Goal: Transaction & Acquisition: Book appointment/travel/reservation

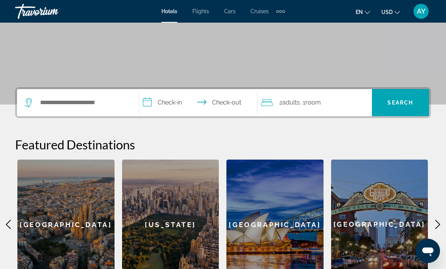
scroll to position [122, 0]
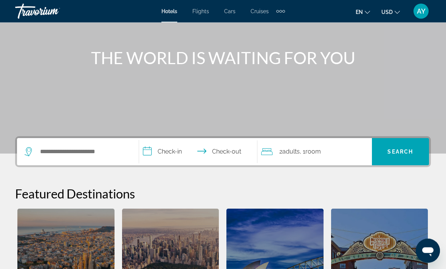
click at [43, 143] on div "Search widget" at bounding box center [78, 152] width 107 height 27
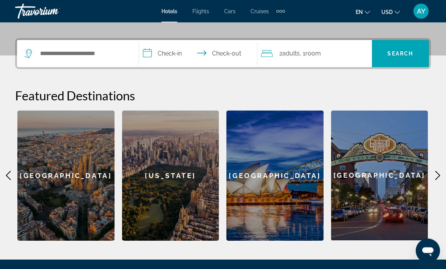
scroll to position [185, 0]
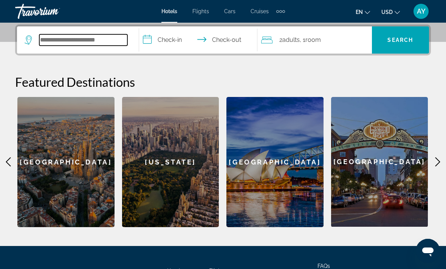
click at [42, 40] on input "Search widget" at bounding box center [83, 39] width 88 height 11
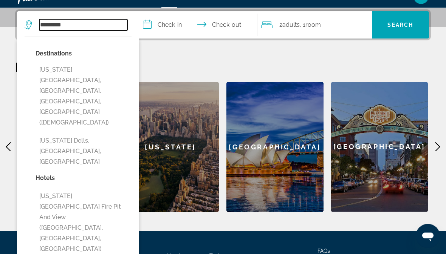
type input "*********"
click at [157, 26] on input "**********" at bounding box center [199, 40] width 121 height 29
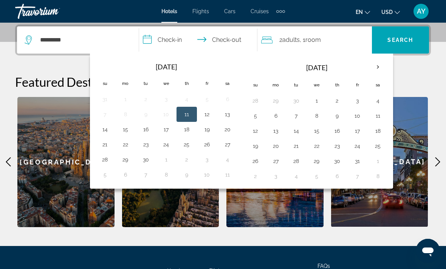
click at [207, 128] on button "19" at bounding box center [207, 129] width 12 height 11
click at [108, 144] on button "21" at bounding box center [105, 144] width 12 height 11
type input "**********"
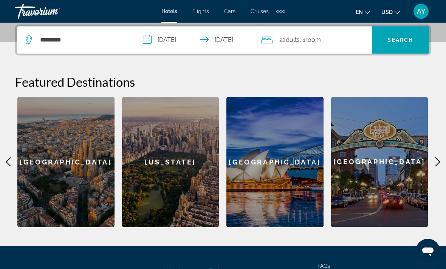
click at [407, 44] on span "Search widget" at bounding box center [400, 40] width 57 height 18
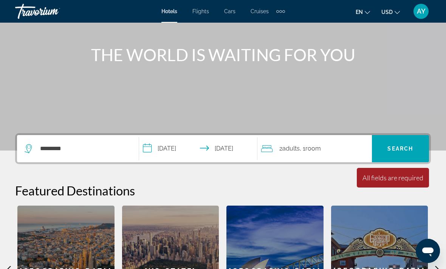
scroll to position [76, 0]
click at [63, 141] on div "*********" at bounding box center [78, 149] width 107 height 27
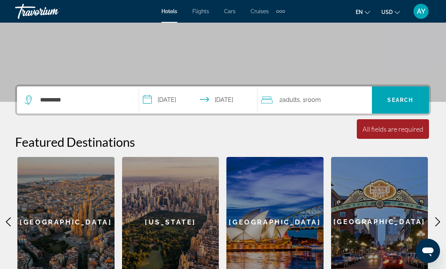
scroll to position [185, 0]
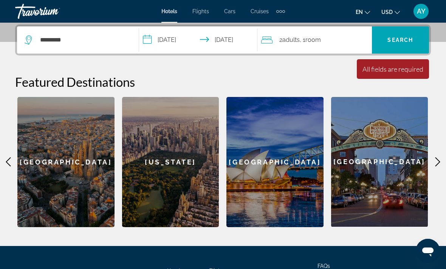
click at [420, 47] on span "Search widget" at bounding box center [400, 40] width 57 height 18
click at [66, 58] on div "**********" at bounding box center [223, 126] width 446 height 203
click at [58, 46] on input "*********" at bounding box center [83, 39] width 88 height 11
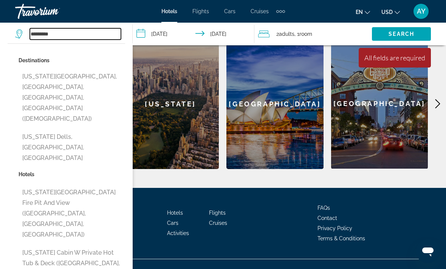
scroll to position [241, 0]
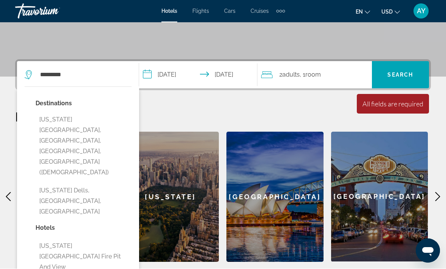
click at [403, 71] on span "Search widget" at bounding box center [400, 75] width 57 height 18
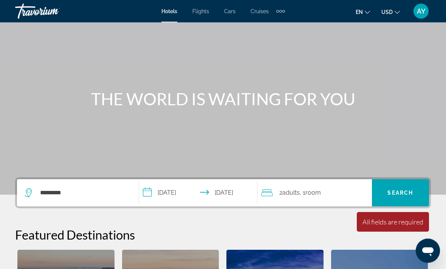
scroll to position [0, 0]
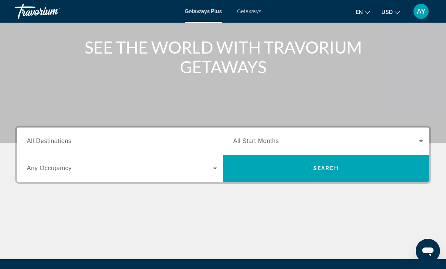
click at [43, 144] on span "All Destinations" at bounding box center [49, 141] width 45 height 6
click at [43, 144] on input "Destination All Destinations" at bounding box center [122, 141] width 190 height 9
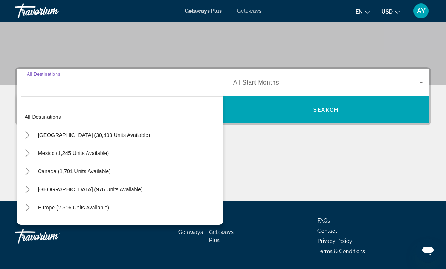
scroll to position [142, 0]
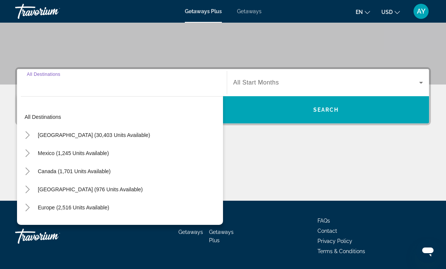
click at [49, 133] on span "United States (30,403 units available)" at bounding box center [94, 135] width 112 height 6
type input "**********"
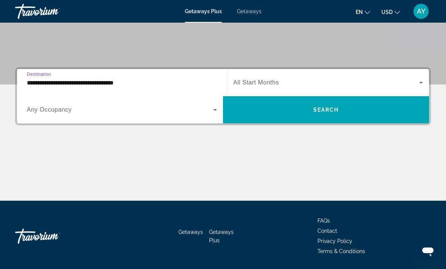
click at [43, 105] on div "Search widget" at bounding box center [122, 109] width 190 height 21
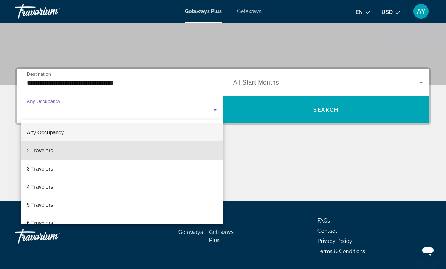
click at [40, 147] on span "2 Travelers" at bounding box center [40, 150] width 26 height 9
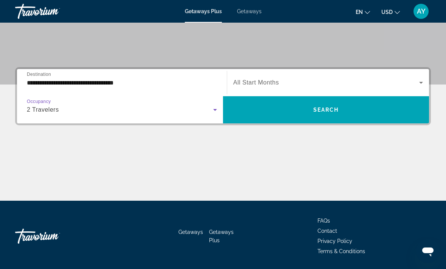
click at [347, 79] on span "Search widget" at bounding box center [326, 82] width 186 height 9
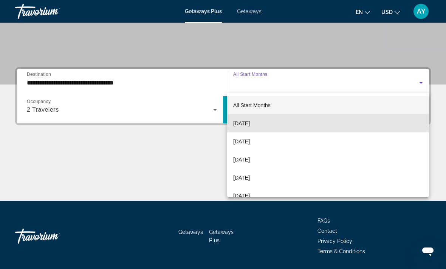
click at [250, 124] on span "September 2025" at bounding box center [241, 123] width 17 height 9
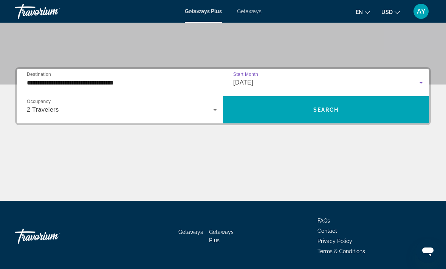
click at [318, 111] on span "Search" at bounding box center [326, 110] width 26 height 6
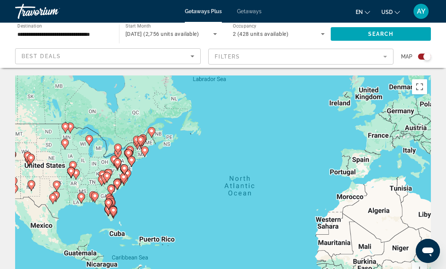
scroll to position [4, 0]
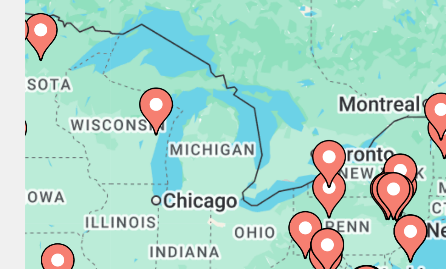
click at [29, 72] on div "To activate drag with keyboard, press Alt + Enter. Once in keyboard drag state,…" at bounding box center [223, 185] width 416 height 227
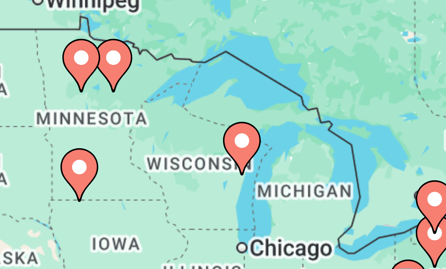
click at [46, 72] on div "To activate drag with keyboard, press Alt + Enter. Once in keyboard drag state,…" at bounding box center [223, 185] width 416 height 227
click at [78, 124] on image "Main content" at bounding box center [80, 126] width 5 height 5
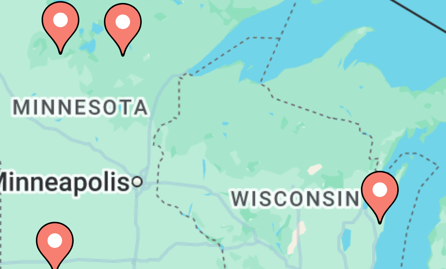
type input "**********"
click at [221, 176] on image "Main content" at bounding box center [223, 178] width 5 height 5
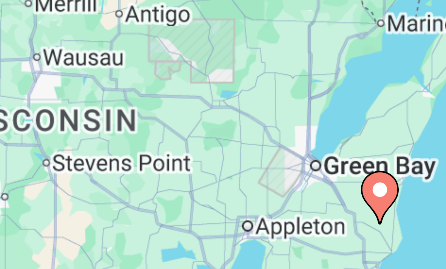
click at [221, 176] on image "Main content" at bounding box center [223, 178] width 5 height 5
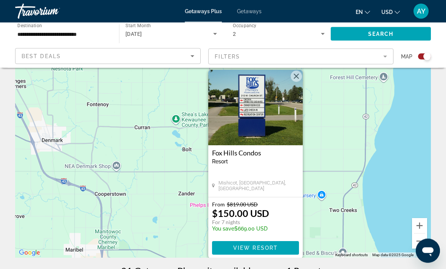
scroll to position [44, 0]
click at [298, 77] on button "Close" at bounding box center [295, 76] width 11 height 11
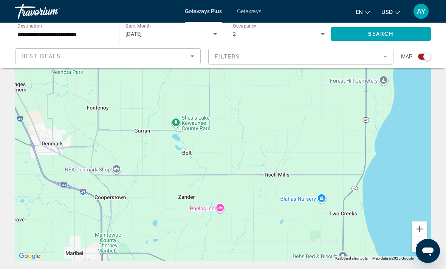
scroll to position [47, 0]
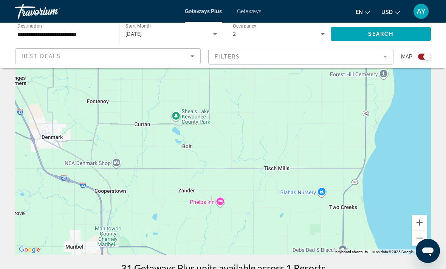
click at [419, 241] on button "Zoom out" at bounding box center [419, 238] width 15 height 15
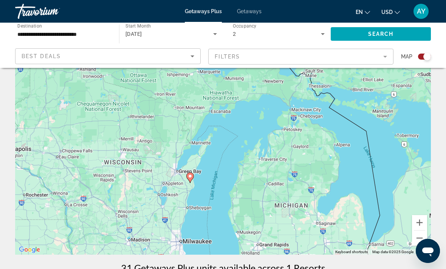
scroll to position [40, 0]
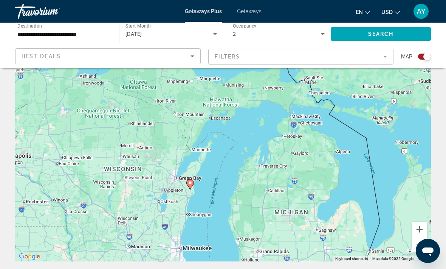
click at [420, 253] on div "To activate drag with keyboard, press Alt + Enter. Once in keyboard drag state,…" at bounding box center [223, 148] width 416 height 227
click at [419, 253] on div "To activate drag with keyboard, press Alt + Enter. Once in keyboard drag state,…" at bounding box center [223, 148] width 416 height 227
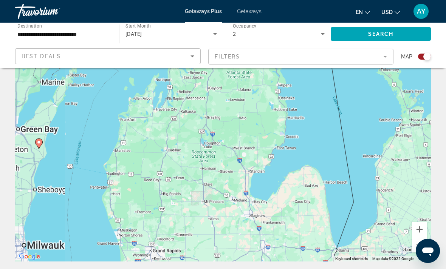
click at [422, 245] on button "Zoom out" at bounding box center [419, 245] width 15 height 15
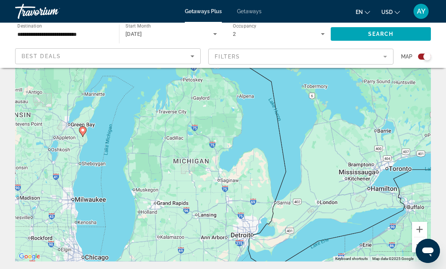
click at [418, 243] on button "Zoom out" at bounding box center [419, 245] width 15 height 15
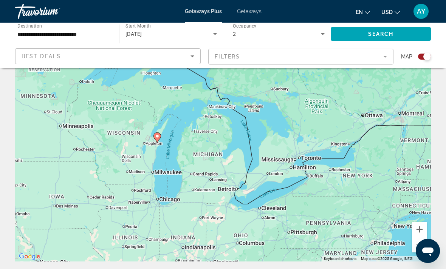
click at [416, 244] on button "Zoom out" at bounding box center [419, 245] width 15 height 15
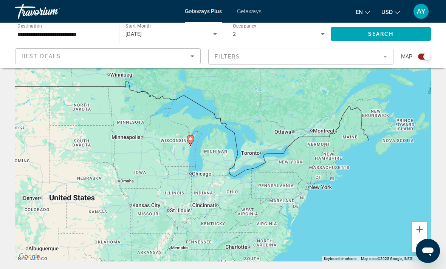
click at [181, 179] on div "To activate drag with keyboard, press Alt + Enter. Once in keyboard drag state,…" at bounding box center [223, 148] width 416 height 227
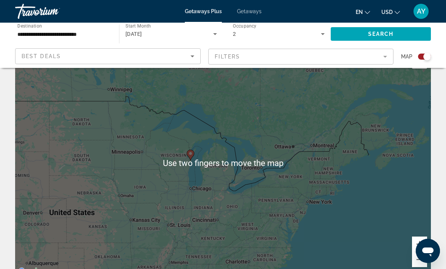
scroll to position [25, 0]
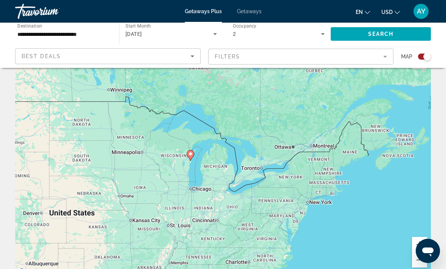
click at [38, 52] on div "Best Deals" at bounding box center [106, 56] width 169 height 9
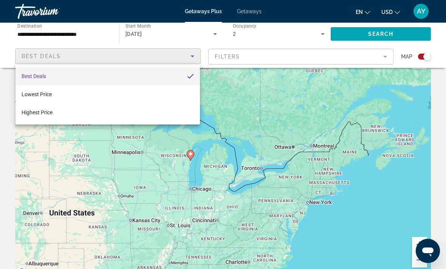
click at [47, 168] on div at bounding box center [223, 134] width 446 height 269
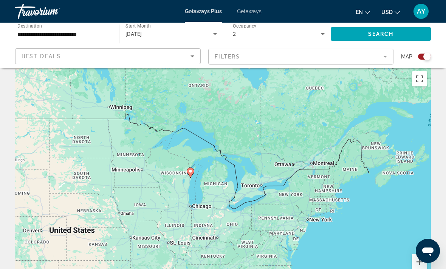
scroll to position [0, 0]
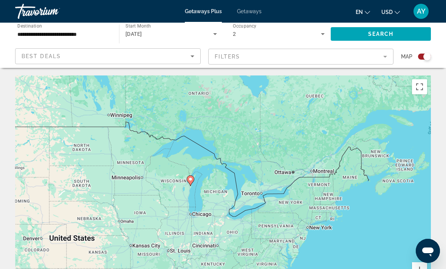
click at [256, 13] on span "Getaways" at bounding box center [249, 11] width 25 height 6
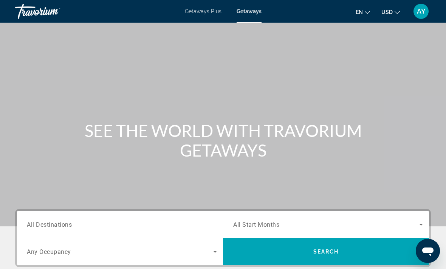
click at [160, 224] on input "Destination All Destinations" at bounding box center [122, 225] width 190 height 9
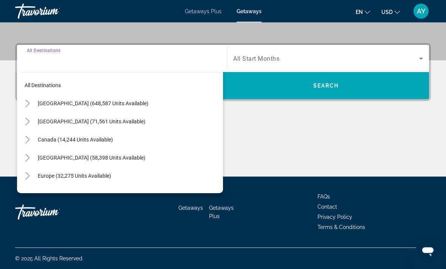
click at [142, 100] on span "Search widget" at bounding box center [128, 104] width 189 height 18
type input "**********"
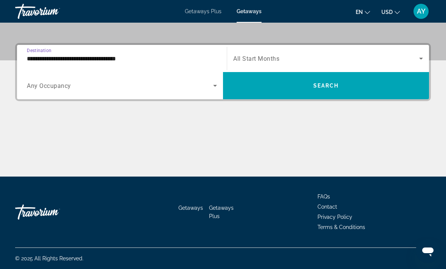
click at [175, 85] on span "Search widget" at bounding box center [120, 85] width 186 height 9
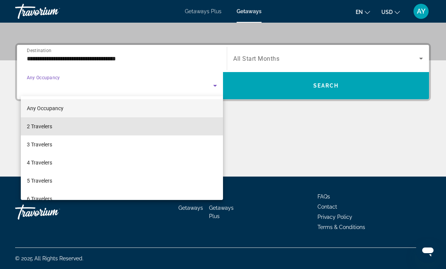
click at [161, 126] on mat-option "2 Travelers" at bounding box center [122, 126] width 202 height 18
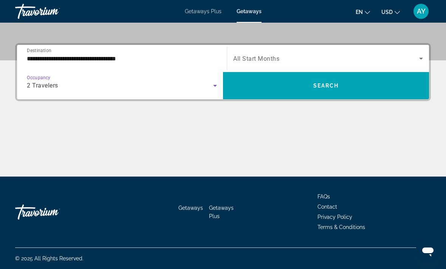
click at [298, 52] on div "Search widget" at bounding box center [328, 58] width 190 height 21
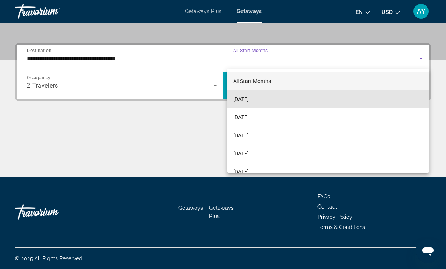
click at [273, 99] on mat-option "September 2025" at bounding box center [328, 99] width 202 height 18
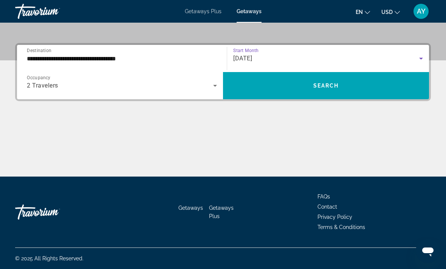
click at [391, 96] on span "Search widget" at bounding box center [326, 85] width 206 height 27
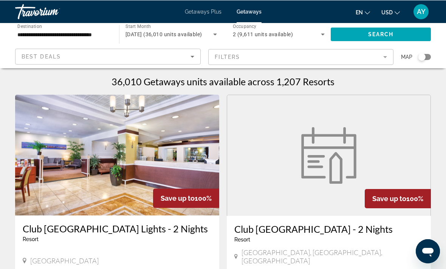
click at [422, 55] on div "Search widget" at bounding box center [422, 57] width 8 height 8
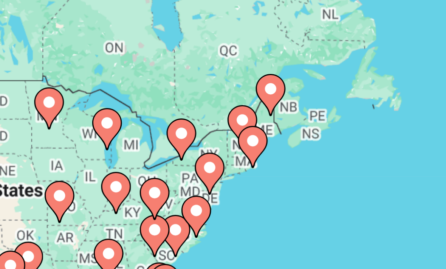
click at [23, 76] on div "To activate drag with keyboard, press Alt + Enter. Once in keyboard drag state,…" at bounding box center [223, 189] width 416 height 227
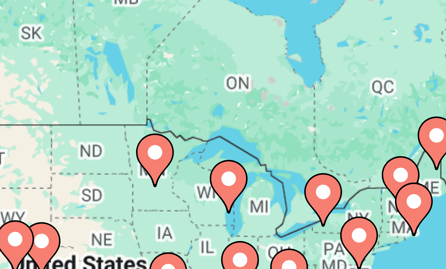
click at [41, 76] on div "To activate drag with keyboard, press Alt + Enter. Once in keyboard drag state,…" at bounding box center [223, 189] width 416 height 227
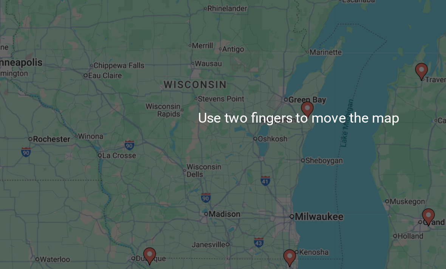
scroll to position [34, 0]
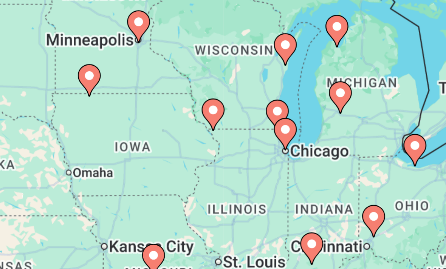
type input "**********"
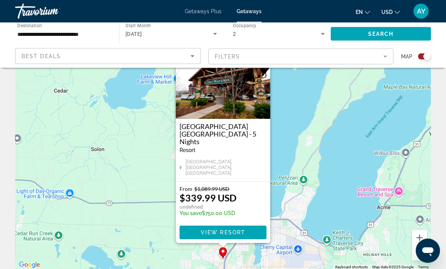
scroll to position [32, 0]
click at [234, 232] on span "View Resort" at bounding box center [223, 233] width 45 height 6
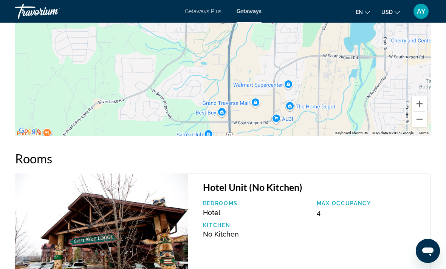
scroll to position [1132, 0]
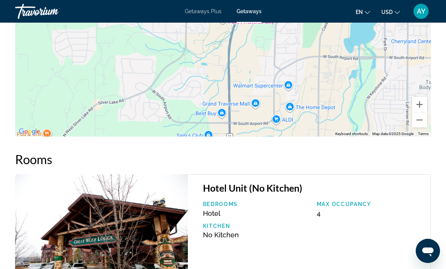
click at [421, 123] on button "Zoom out" at bounding box center [419, 120] width 15 height 15
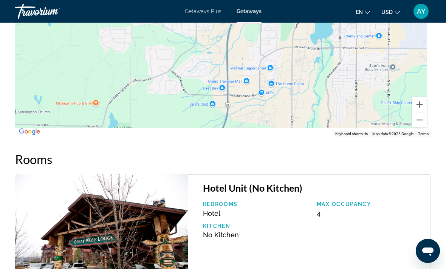
click at [418, 126] on div "To activate drag with keyboard, press Alt + Enter. Once in keyboard drag state,…" at bounding box center [223, 23] width 416 height 227
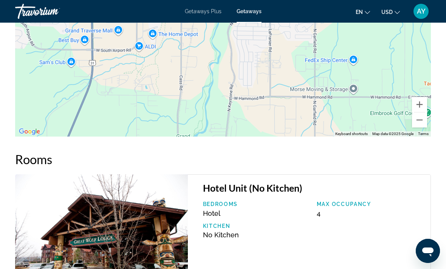
click at [421, 122] on button "Zoom out" at bounding box center [419, 120] width 15 height 15
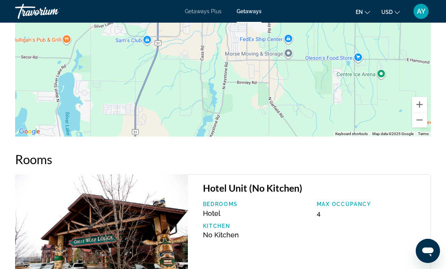
click at [417, 121] on button "Zoom out" at bounding box center [419, 120] width 15 height 15
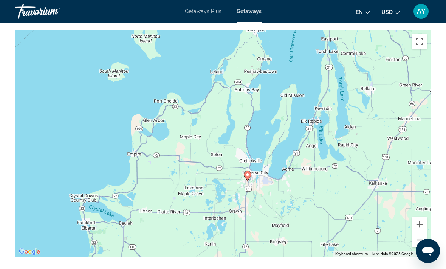
scroll to position [1012, 0]
click at [422, 233] on button "Zoom out" at bounding box center [419, 240] width 15 height 15
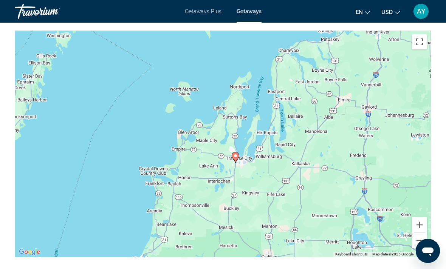
click at [420, 236] on button "Zoom out" at bounding box center [419, 240] width 15 height 15
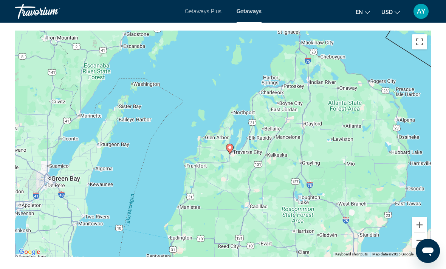
click at [417, 237] on button "Zoom out" at bounding box center [419, 240] width 15 height 15
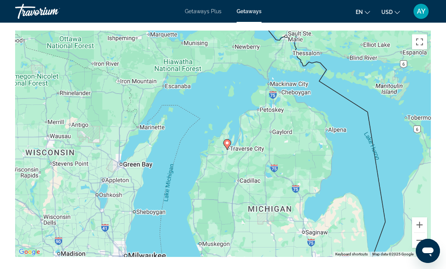
click at [417, 238] on button "Zoom out" at bounding box center [419, 240] width 15 height 15
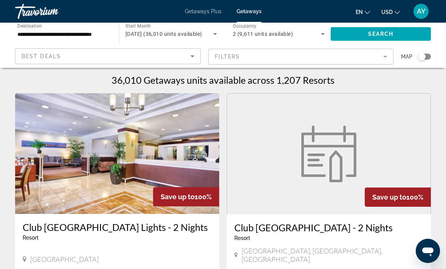
scroll to position [2, 0]
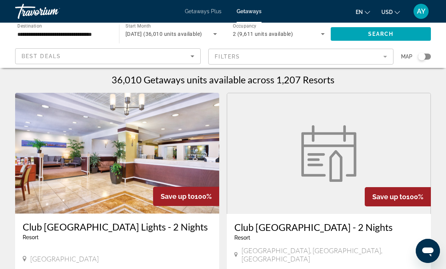
click at [201, 12] on span "Getaways Plus" at bounding box center [203, 11] width 37 height 6
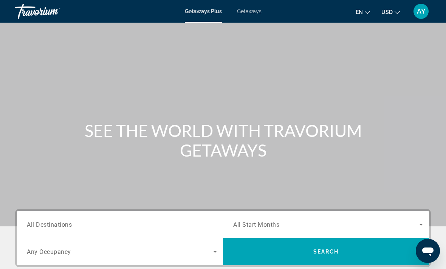
click at [179, 225] on input "Destination All Destinations" at bounding box center [122, 225] width 190 height 9
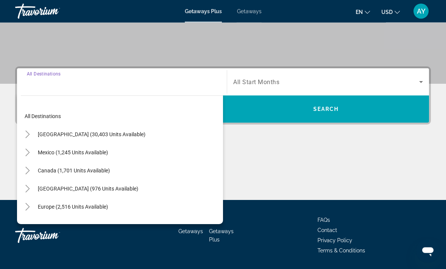
scroll to position [166, 0]
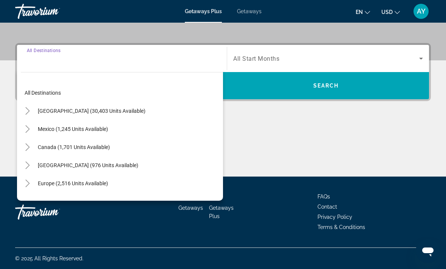
click at [42, 101] on span "Search widget" at bounding box center [122, 93] width 202 height 18
type input "**********"
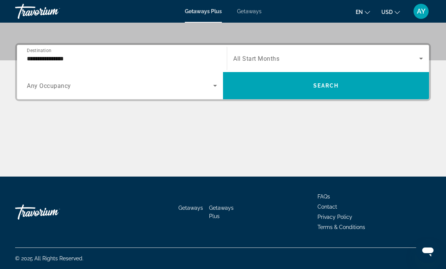
click at [388, 59] on span "Search widget" at bounding box center [326, 58] width 186 height 9
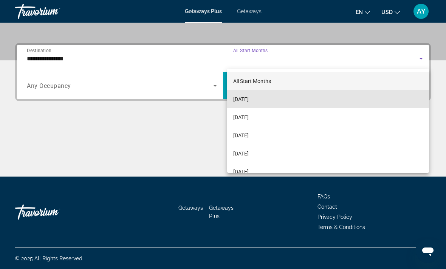
click at [368, 92] on mat-option "September 2025" at bounding box center [328, 99] width 202 height 18
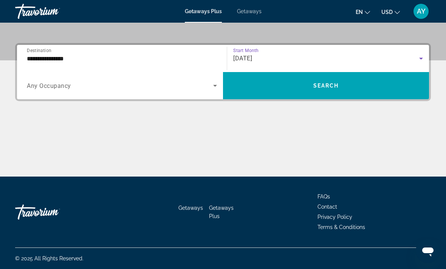
click at [34, 79] on div "Search widget" at bounding box center [122, 85] width 190 height 21
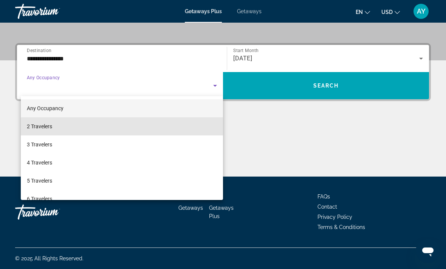
click at [34, 126] on span "2 Travelers" at bounding box center [39, 126] width 25 height 9
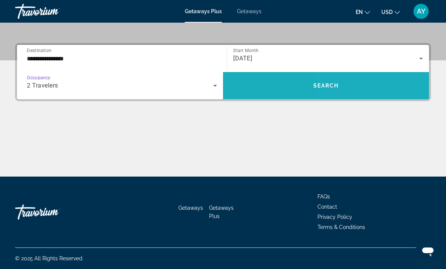
click at [394, 79] on span "Search widget" at bounding box center [326, 86] width 206 height 18
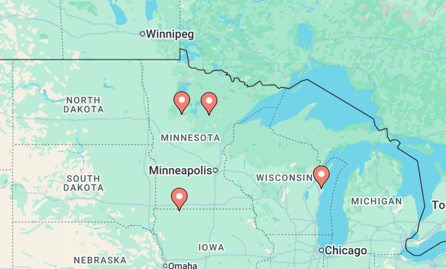
type input "**********"
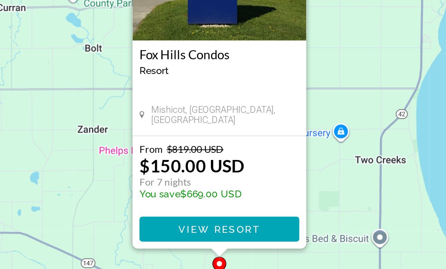
scroll to position [32, 0]
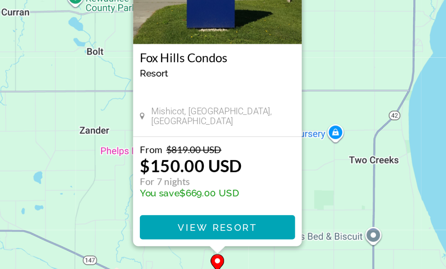
click at [179, 223] on span "Main content" at bounding box center [222, 232] width 87 height 18
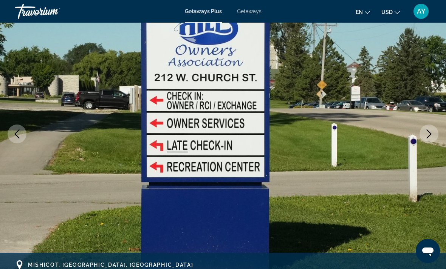
scroll to position [65, 0]
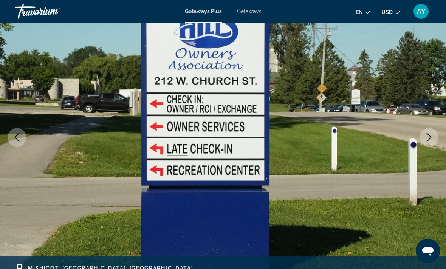
click at [430, 137] on icon "Next image" at bounding box center [428, 137] width 9 height 9
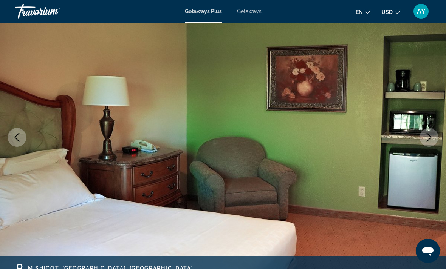
click at [431, 138] on icon "Next image" at bounding box center [428, 137] width 9 height 9
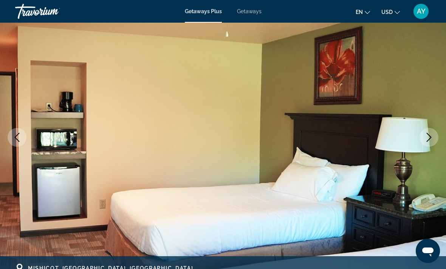
click at [432, 137] on icon "Next image" at bounding box center [428, 137] width 9 height 9
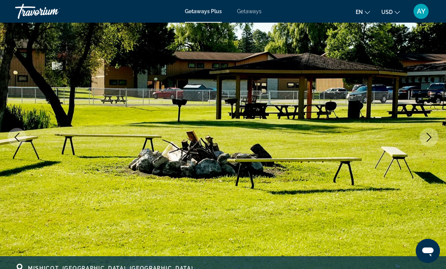
click at [431, 139] on icon "Next image" at bounding box center [428, 137] width 9 height 9
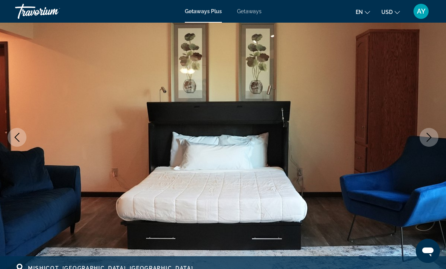
click at [431, 139] on icon "Next image" at bounding box center [428, 137] width 9 height 9
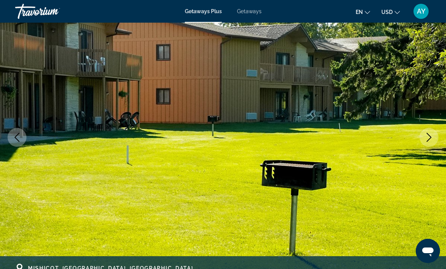
click at [431, 139] on icon "Next image" at bounding box center [428, 137] width 9 height 9
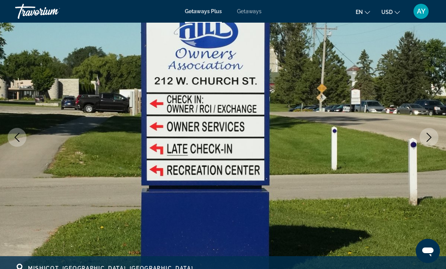
click at [431, 139] on icon "Next image" at bounding box center [428, 137] width 9 height 9
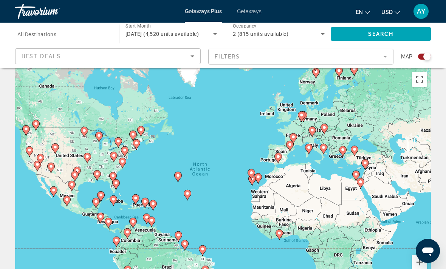
scroll to position [17, 0]
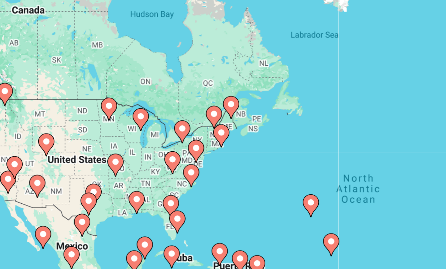
click at [63, 63] on div "To activate drag with keyboard, press Alt + Enter. Once in keyboard drag state,…" at bounding box center [223, 171] width 416 height 227
click at [60, 61] on div "To activate drag with keyboard, press Alt + Enter. Once in keyboard drag state,…" at bounding box center [223, 171] width 416 height 227
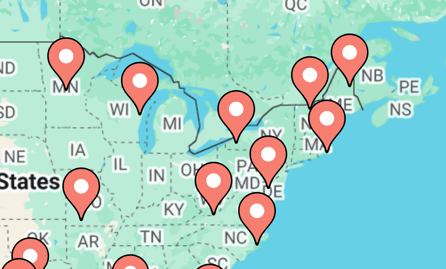
click at [25, 58] on div "To activate drag with keyboard, press Alt + Enter. Once in keyboard drag state,…" at bounding box center [223, 171] width 416 height 227
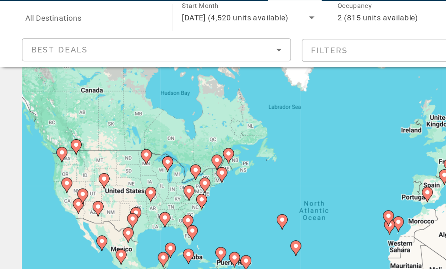
click at [112, 130] on gmp-advanced-marker "Main content" at bounding box center [116, 135] width 8 height 11
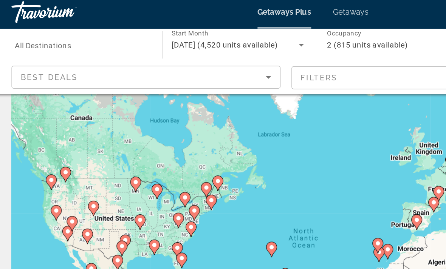
scroll to position [0, 0]
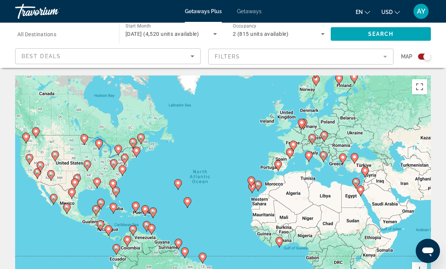
click at [76, 34] on input "Destination All Destinations" at bounding box center [63, 34] width 92 height 9
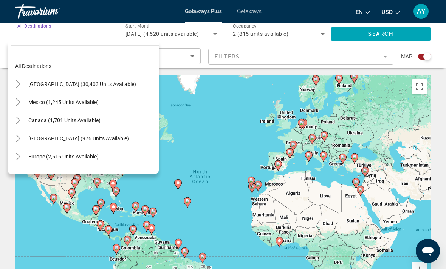
click at [112, 87] on span "United States (30,403 units available)" at bounding box center [82, 84] width 108 height 6
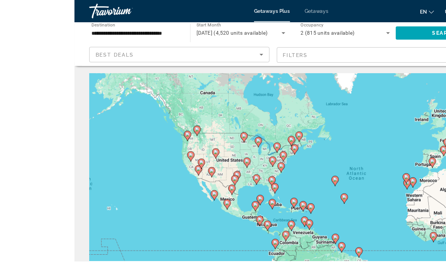
scroll to position [5, 0]
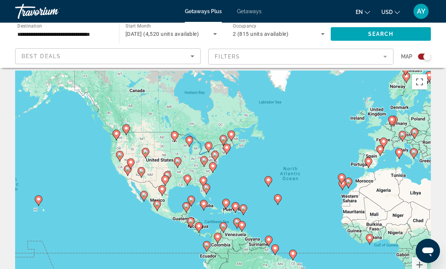
click at [352, 57] on mat-form-field "Filters" at bounding box center [300, 57] width 185 height 16
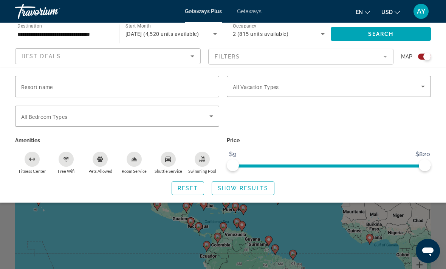
click at [324, 85] on span "Search widget" at bounding box center [327, 86] width 188 height 9
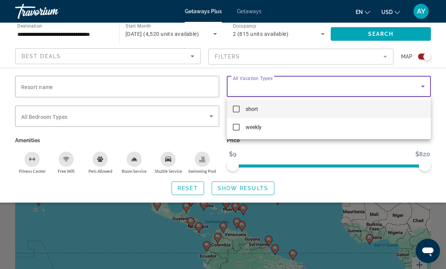
click at [337, 86] on div at bounding box center [223, 134] width 446 height 269
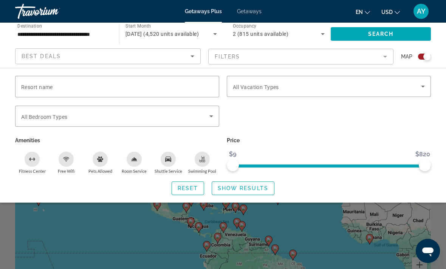
click at [205, 90] on input "Resort name" at bounding box center [117, 86] width 192 height 9
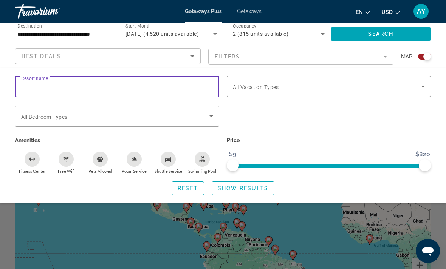
click at [213, 85] on input "Resort name" at bounding box center [117, 86] width 192 height 9
click at [255, 95] on div "Search widget" at bounding box center [329, 86] width 192 height 21
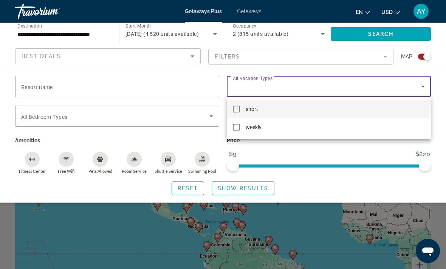
click at [182, 127] on div at bounding box center [223, 134] width 446 height 269
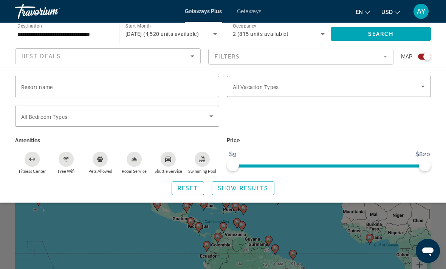
click at [196, 120] on span "Search widget" at bounding box center [115, 116] width 188 height 9
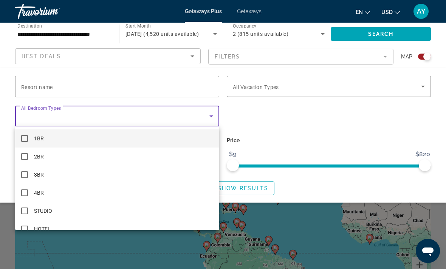
click at [211, 113] on div at bounding box center [223, 134] width 446 height 269
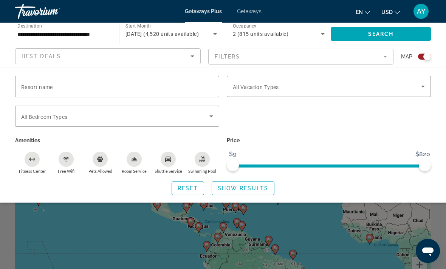
click at [298, 87] on span "Search widget" at bounding box center [327, 86] width 188 height 9
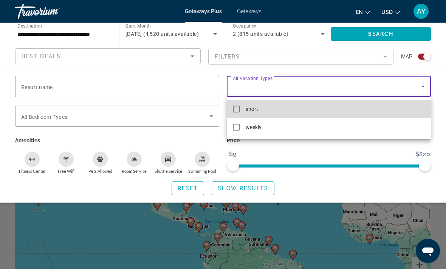
click at [281, 108] on mat-option "short" at bounding box center [329, 109] width 204 height 18
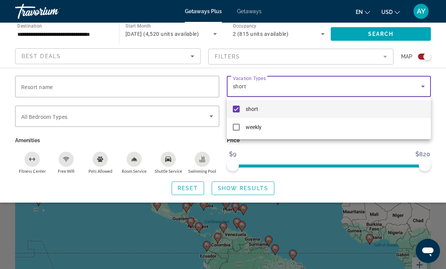
click at [234, 194] on div at bounding box center [223, 134] width 446 height 269
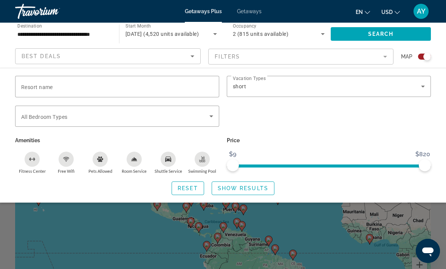
click at [239, 182] on span "Search widget" at bounding box center [243, 188] width 62 height 18
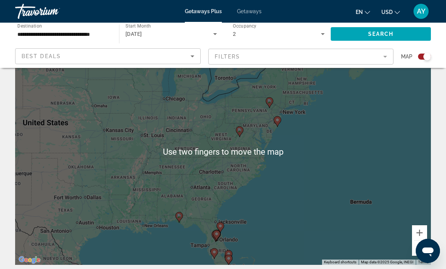
scroll to position [37, 0]
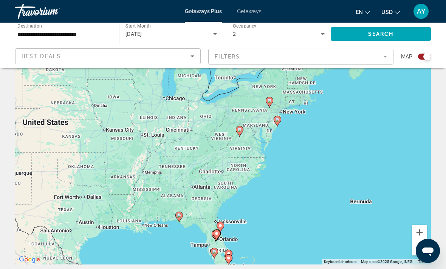
click at [228, 259] on image "Main content" at bounding box center [228, 258] width 5 height 5
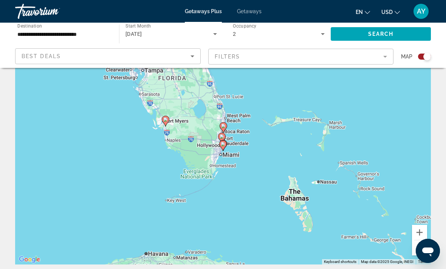
type input "**********"
click at [227, 151] on gmp-advanced-marker "Main content" at bounding box center [223, 145] width 8 height 11
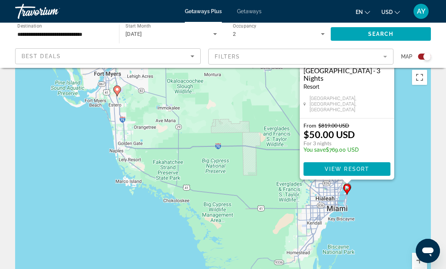
scroll to position [0, 0]
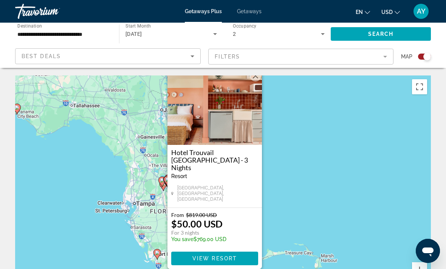
click at [256, 82] on button "Close" at bounding box center [255, 75] width 11 height 11
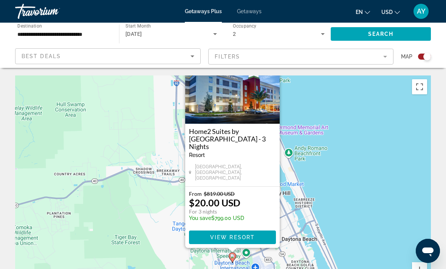
click at [243, 235] on span "View Resort" at bounding box center [232, 238] width 45 height 6
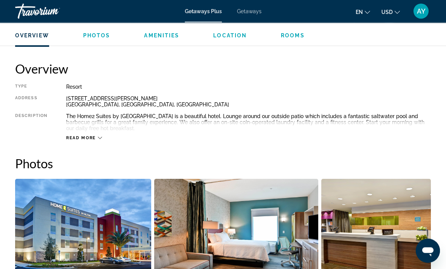
scroll to position [358, 0]
click at [90, 136] on span "Read more" at bounding box center [81, 138] width 30 height 5
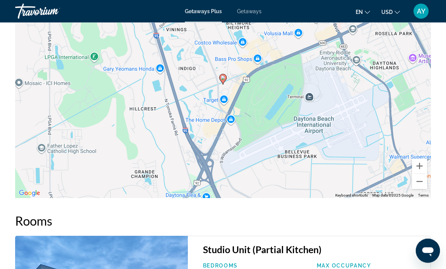
scroll to position [978, 0]
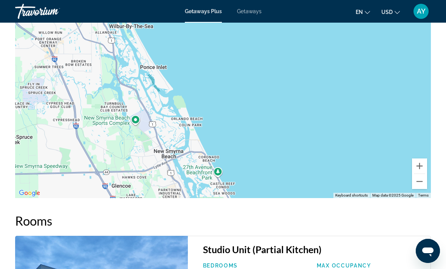
click at [421, 181] on button "Zoom out" at bounding box center [419, 181] width 15 height 15
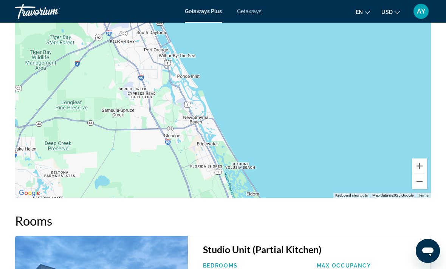
click at [419, 181] on button "Zoom out" at bounding box center [419, 181] width 15 height 15
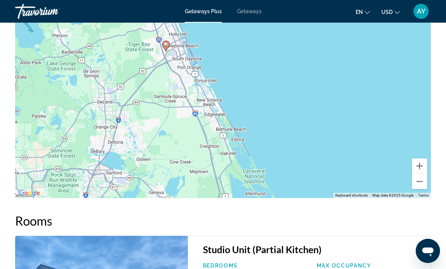
click at [414, 181] on button "Zoom out" at bounding box center [419, 181] width 15 height 15
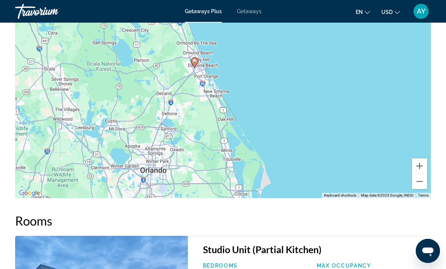
click at [416, 178] on button "Zoom out" at bounding box center [419, 181] width 15 height 15
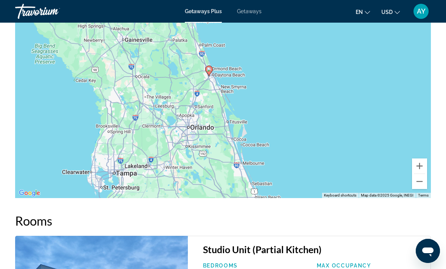
click at [416, 177] on button "Zoom out" at bounding box center [419, 181] width 15 height 15
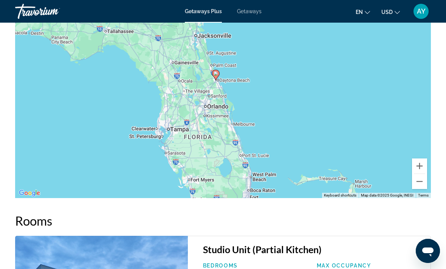
click at [417, 177] on button "Zoom out" at bounding box center [419, 181] width 15 height 15
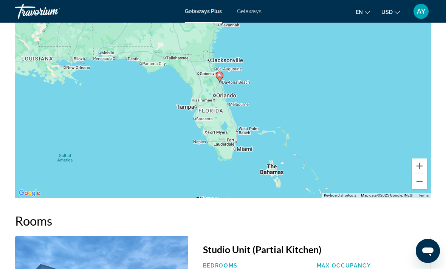
click at [416, 177] on button "Zoom out" at bounding box center [419, 181] width 15 height 15
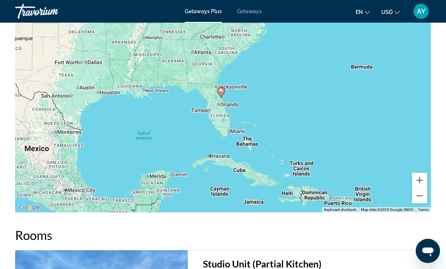
scroll to position [967, 0]
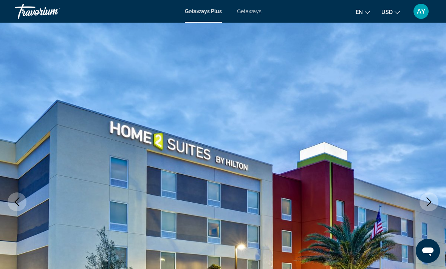
click at [203, 14] on span "Getaways Plus" at bounding box center [203, 11] width 37 height 6
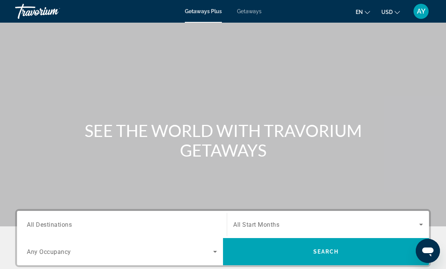
click at [170, 229] on input "Destination All Destinations" at bounding box center [122, 225] width 190 height 9
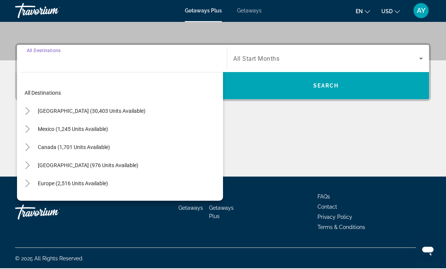
scroll to position [166, 0]
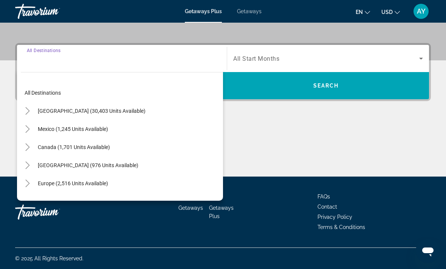
click at [105, 113] on span "United States (30,403 units available)" at bounding box center [92, 111] width 108 height 6
type input "**********"
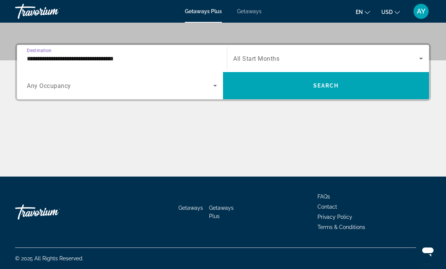
click at [277, 59] on span "All Start Months" at bounding box center [256, 58] width 46 height 7
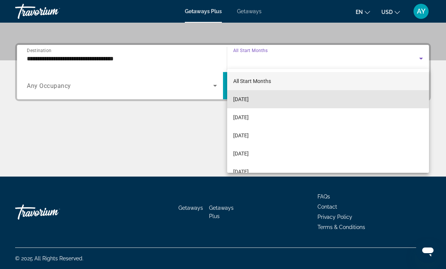
click at [281, 96] on mat-option "September 2025" at bounding box center [328, 99] width 202 height 18
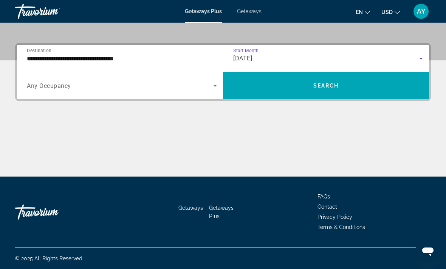
click at [187, 87] on span "Search widget" at bounding box center [120, 85] width 186 height 9
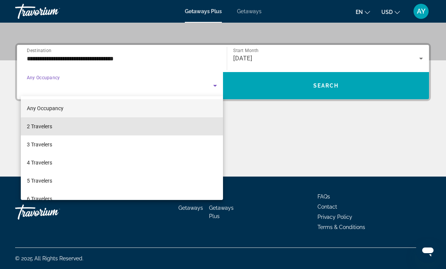
click at [155, 128] on mat-option "2 Travelers" at bounding box center [122, 126] width 202 height 18
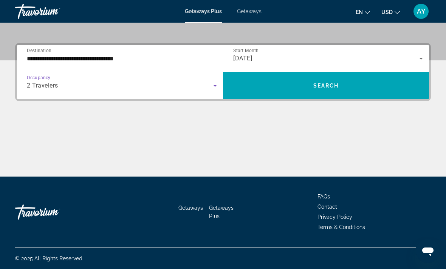
click at [301, 84] on span "Search widget" at bounding box center [326, 86] width 206 height 18
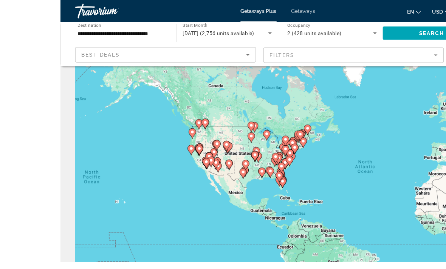
scroll to position [17, 0]
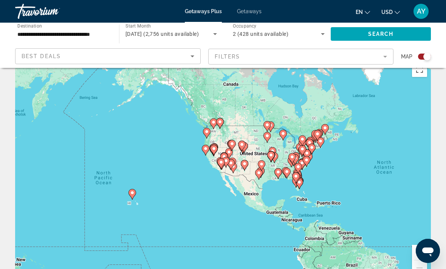
click at [303, 56] on mat-form-field "Filters" at bounding box center [300, 57] width 185 height 16
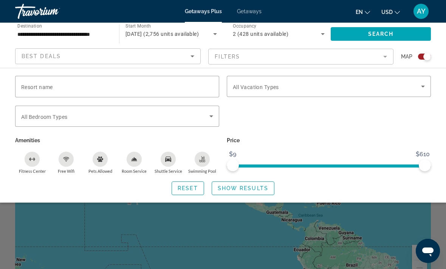
click at [267, 80] on div "Search widget" at bounding box center [329, 86] width 192 height 21
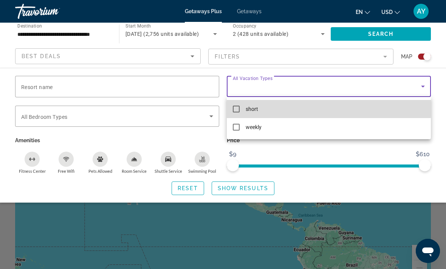
click at [258, 105] on span "short" at bounding box center [252, 109] width 12 height 9
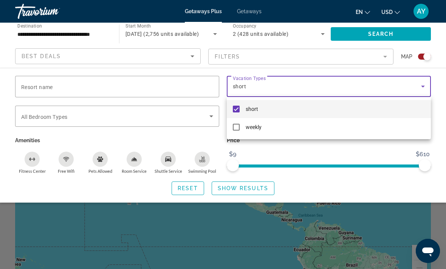
click at [243, 184] on div at bounding box center [223, 134] width 446 height 269
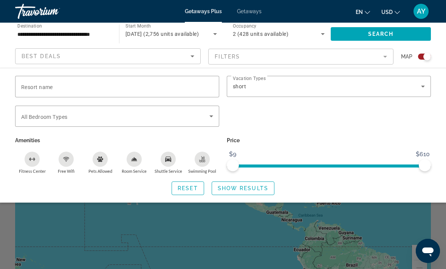
click at [235, 187] on span "Show Results" at bounding box center [243, 188] width 51 height 6
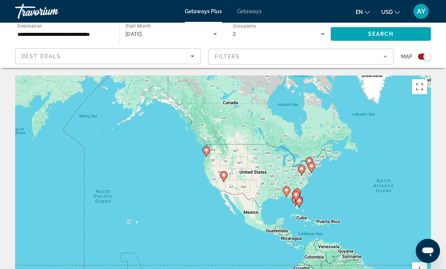
scroll to position [7, 0]
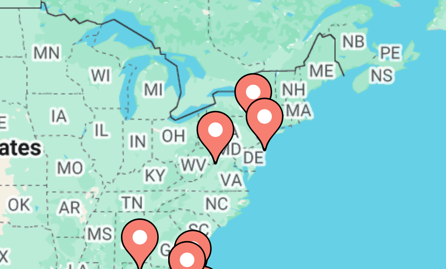
click at [281, 155] on icon "Main content" at bounding box center [284, 160] width 7 height 10
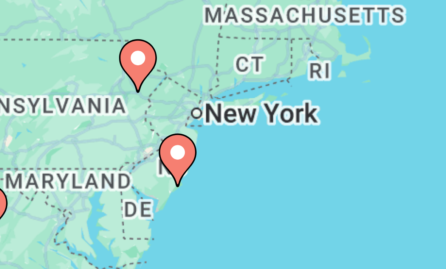
click at [263, 162] on icon "Main content" at bounding box center [266, 167] width 7 height 10
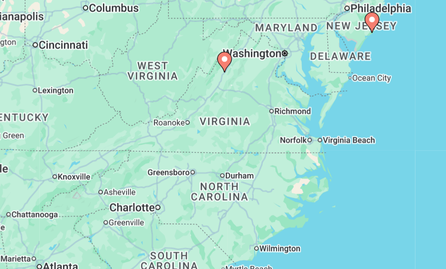
scroll to position [39, 0]
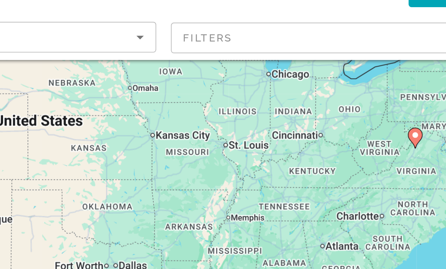
click at [155, 154] on html "**********" at bounding box center [223, 96] width 446 height 269
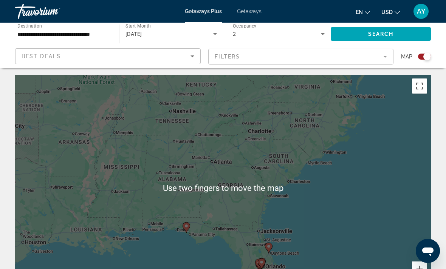
scroll to position [2, 0]
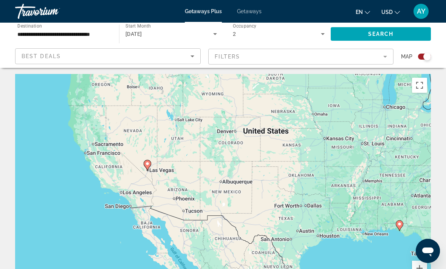
type input "**********"
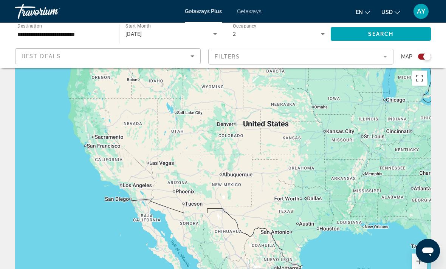
click at [148, 156] on div "Main content" at bounding box center [223, 180] width 416 height 227
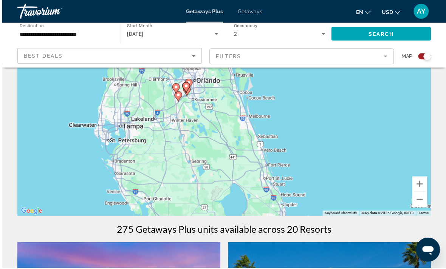
scroll to position [87, 0]
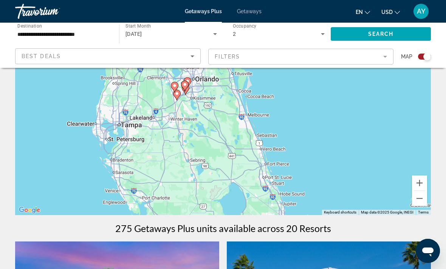
click at [421, 199] on button "Zoom out" at bounding box center [419, 198] width 15 height 15
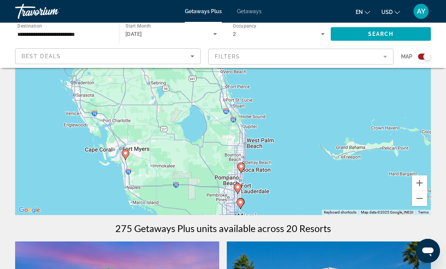
click at [421, 199] on button "Zoom out" at bounding box center [419, 198] width 15 height 15
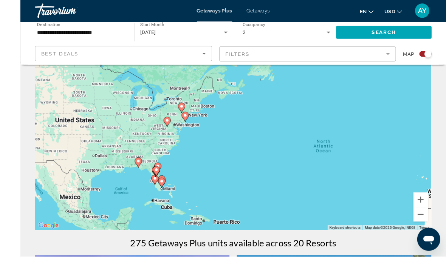
scroll to position [79, 0]
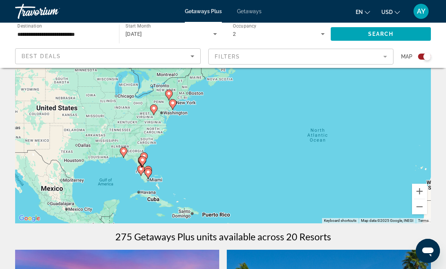
click at [252, 19] on div "Getaways Plus Getaways en English Español Français Italiano Português русский U…" at bounding box center [223, 12] width 446 height 20
click at [248, 13] on span "Getaways" at bounding box center [249, 11] width 25 height 6
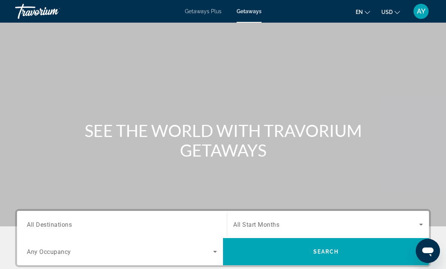
click at [188, 224] on input "Destination All Destinations" at bounding box center [122, 225] width 190 height 9
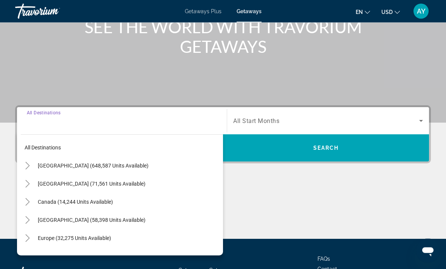
scroll to position [142, 0]
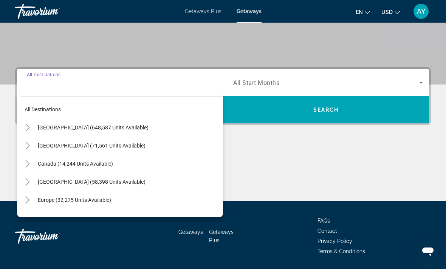
click at [31, 126] on icon "Toggle United States (648,587 units available)" at bounding box center [28, 128] width 8 height 8
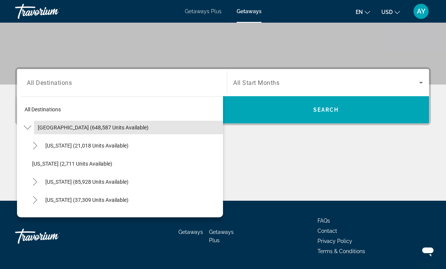
click at [41, 122] on span "Search widget" at bounding box center [128, 128] width 189 height 18
type input "**********"
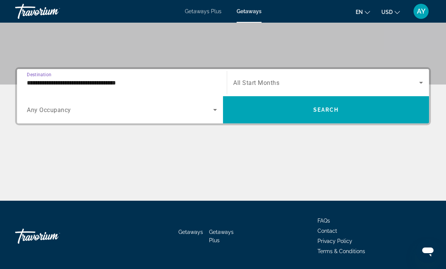
click at [300, 82] on span "Search widget" at bounding box center [326, 82] width 186 height 9
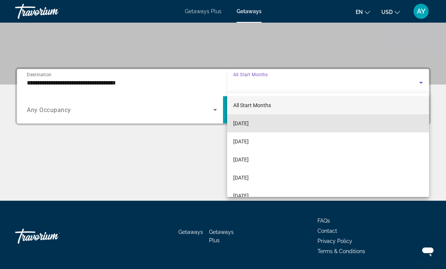
click at [249, 126] on span "September 2025" at bounding box center [240, 123] width 15 height 9
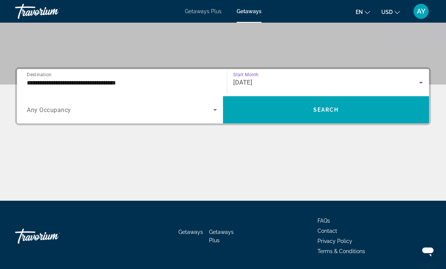
click at [41, 103] on div "Search widget" at bounding box center [122, 109] width 190 height 21
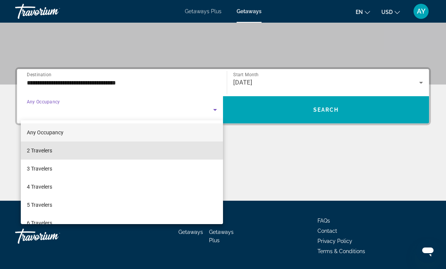
click at [35, 147] on span "2 Travelers" at bounding box center [39, 150] width 25 height 9
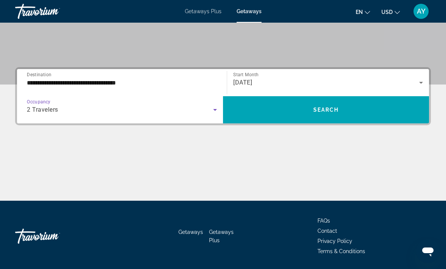
click at [387, 110] on span "Search widget" at bounding box center [326, 110] width 206 height 18
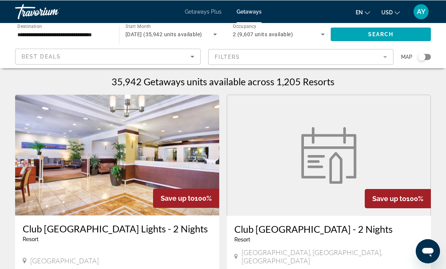
click at [429, 54] on div "Map" at bounding box center [416, 56] width 30 height 17
click at [425, 59] on div "Search widget" at bounding box center [424, 57] width 13 height 6
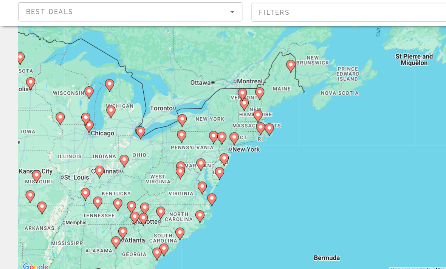
scroll to position [29, 0]
type input "**********"
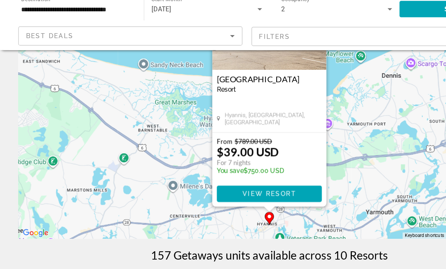
scroll to position [78, 0]
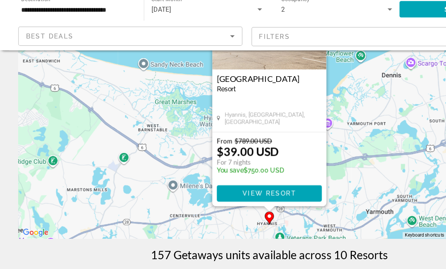
click at [250, 178] on span "Main content" at bounding box center [222, 187] width 87 height 18
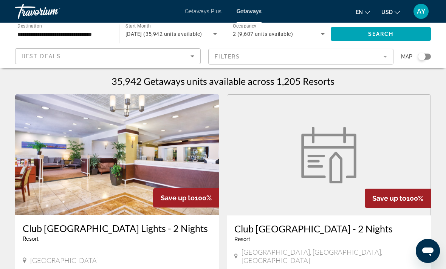
click at [425, 55] on div "Search widget" at bounding box center [424, 57] width 13 height 6
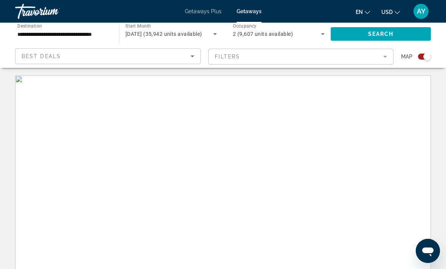
click at [339, 60] on mat-form-field "Filters" at bounding box center [300, 57] width 185 height 16
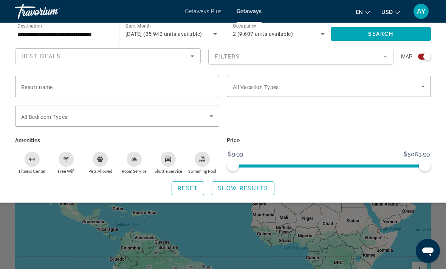
click at [294, 91] on span "Search widget" at bounding box center [327, 86] width 188 height 9
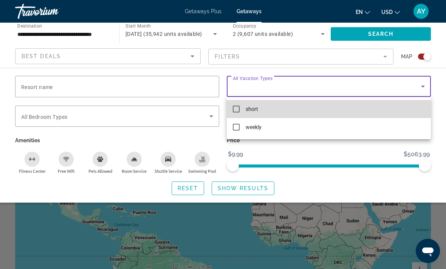
click at [258, 108] on span "short" at bounding box center [252, 109] width 12 height 9
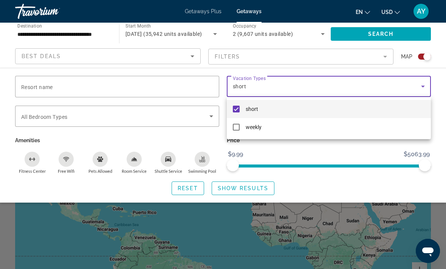
click at [306, 193] on div at bounding box center [223, 134] width 446 height 269
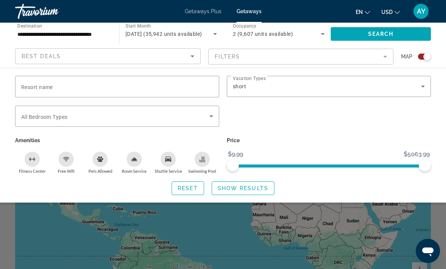
click at [205, 116] on span "Search widget" at bounding box center [115, 116] width 188 height 9
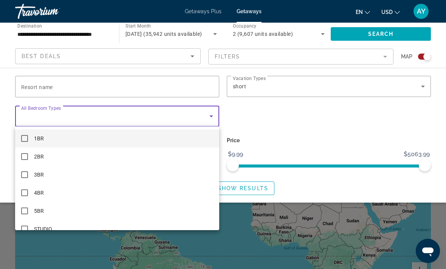
click at [304, 188] on div at bounding box center [223, 134] width 446 height 269
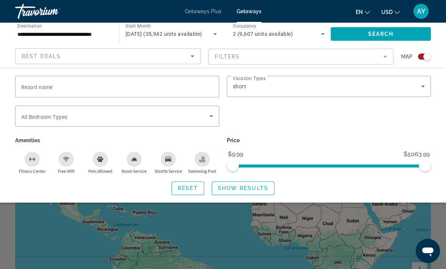
click at [252, 191] on span "Search widget" at bounding box center [243, 188] width 62 height 18
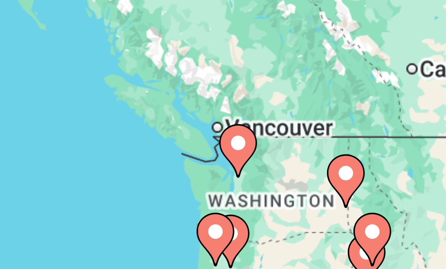
type input "**********"
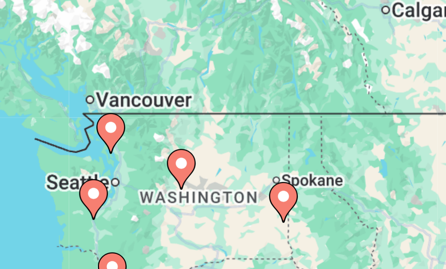
click at [32, 76] on div "To activate drag with keyboard, press Alt + Enter. Once in keyboard drag state,…" at bounding box center [223, 189] width 416 height 227
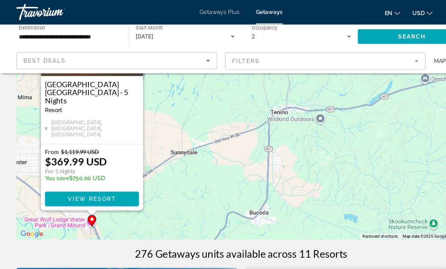
scroll to position [81, 0]
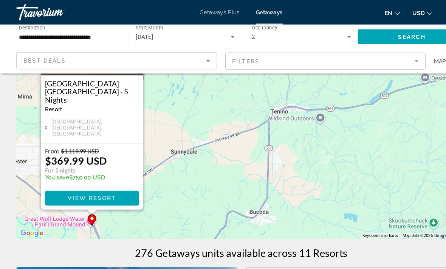
click at [110, 192] on span "Main content" at bounding box center [85, 184] width 87 height 18
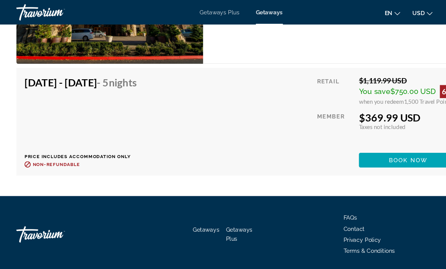
scroll to position [1344, 0]
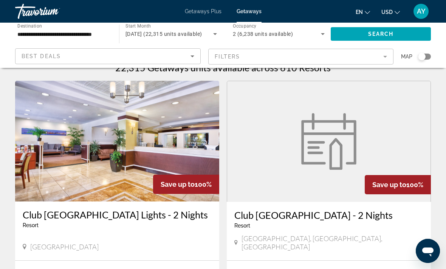
scroll to position [13, 0]
